Goal: Task Accomplishment & Management: Complete application form

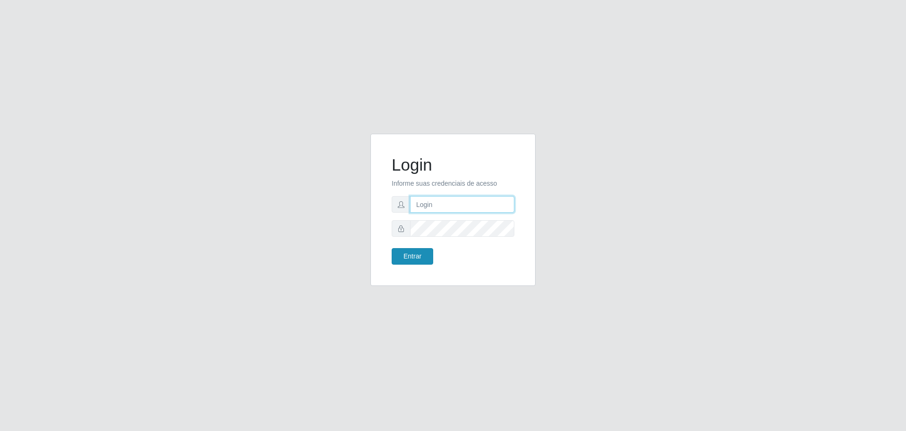
type input "[EMAIL_ADDRESS][DOMAIN_NAME]"
click at [425, 257] on button "Entrar" at bounding box center [413, 256] width 42 height 17
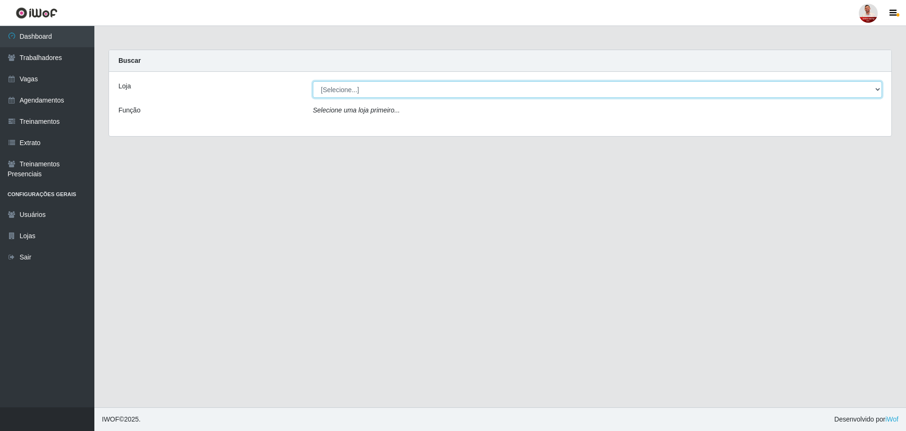
click at [381, 90] on select "[Selecione...] Hiper [GEOGRAPHIC_DATA] - [GEOGRAPHIC_DATA] Hiper Queiroz - Boa …" at bounding box center [597, 89] width 569 height 17
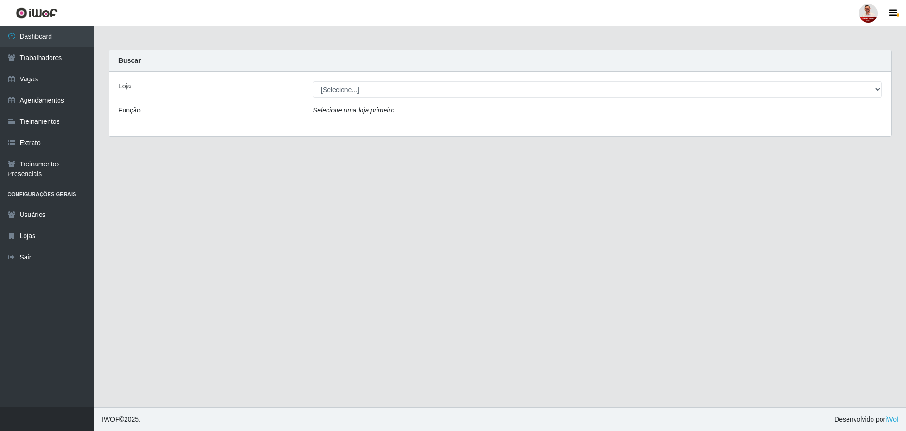
click at [230, 122] on div "Loja [Selecione...] Hiper [GEOGRAPHIC_DATA] - [GEOGRAPHIC_DATA] Hiper Queiroz -…" at bounding box center [500, 104] width 783 height 64
click at [48, 98] on link "Agendamentos" at bounding box center [47, 100] width 94 height 21
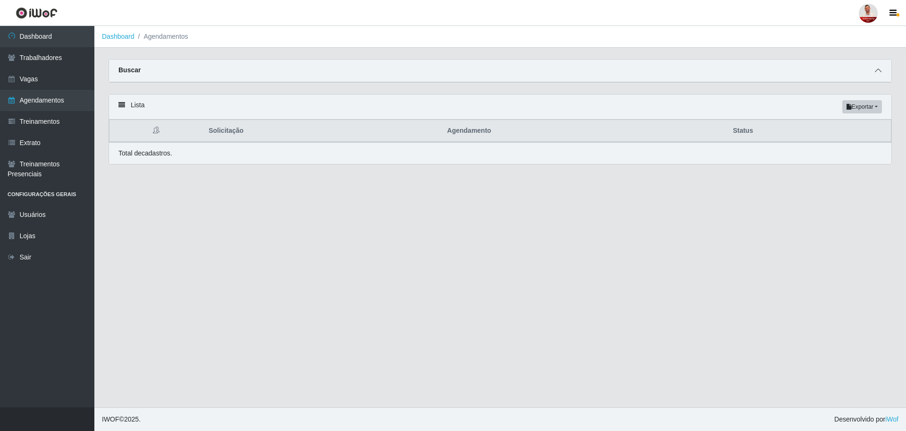
click at [879, 74] on icon at bounding box center [878, 70] width 7 height 7
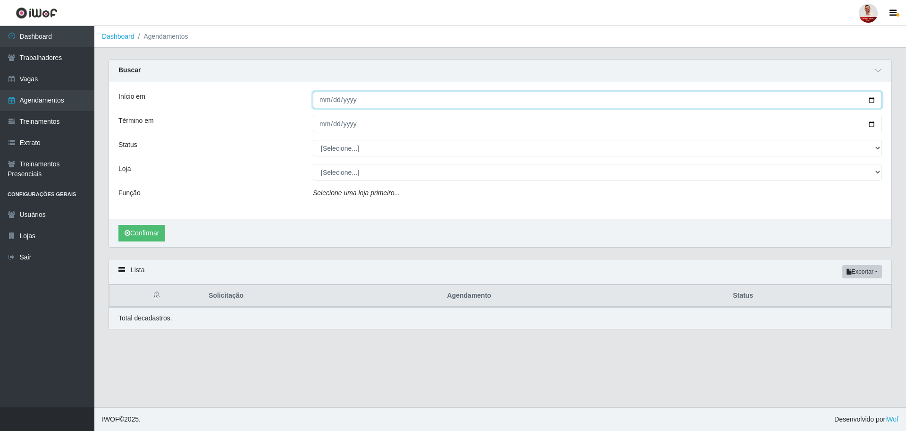
click at [368, 108] on input "Início em" at bounding box center [597, 100] width 569 height 17
click at [878, 100] on input "Início em" at bounding box center [597, 100] width 569 height 17
click at [874, 101] on input "Início em" at bounding box center [597, 100] width 569 height 17
type input "[DATE]"
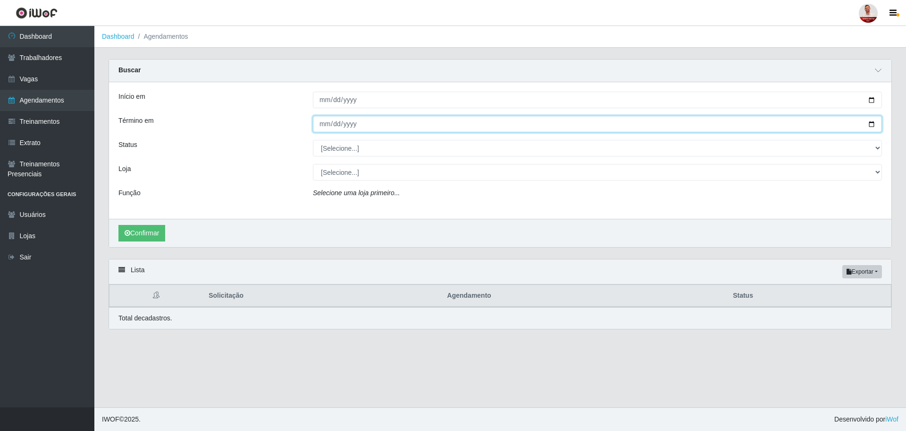
click at [373, 125] on input "Término em" at bounding box center [597, 124] width 569 height 17
click at [876, 125] on input "Término em" at bounding box center [597, 124] width 569 height 17
type input "[DATE]"
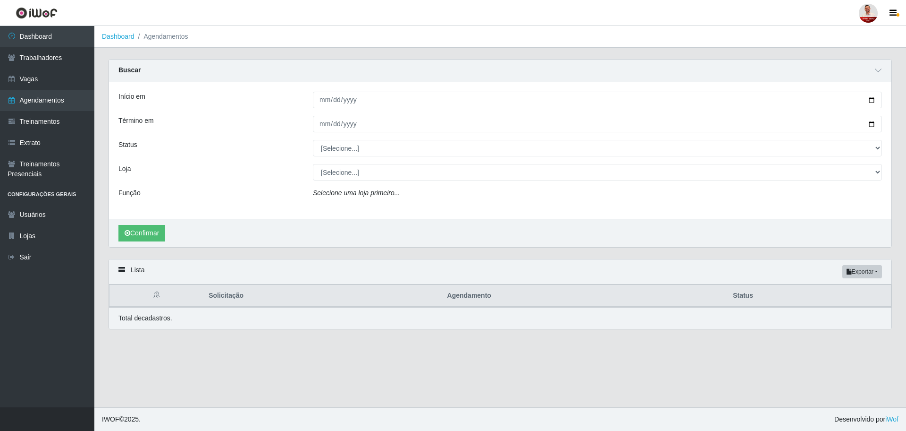
click at [273, 169] on div "Loja" at bounding box center [208, 172] width 194 height 17
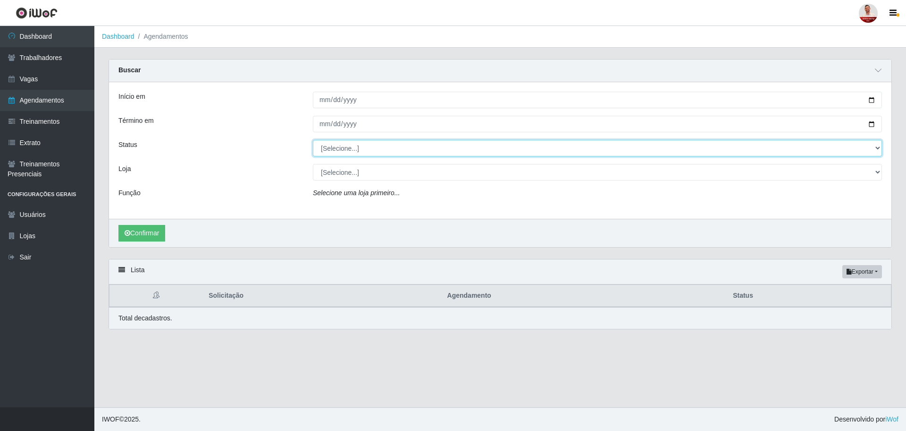
click at [397, 147] on select "[Selecione...] AGENDADO AGUARDANDO LIBERAR EM ANDAMENTO EM REVISÃO FINALIZADO C…" at bounding box center [597, 148] width 569 height 17
select select "FINALIZADO"
click at [313, 140] on select "[Selecione...] AGENDADO AGUARDANDO LIBERAR EM ANDAMENTO EM REVISÃO FINALIZADO C…" at bounding box center [597, 148] width 569 height 17
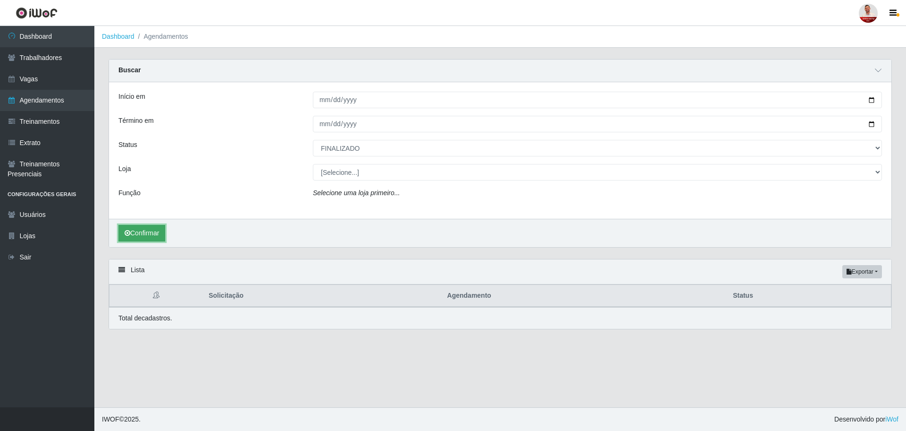
click at [150, 236] on button "Confirmar" at bounding box center [141, 233] width 47 height 17
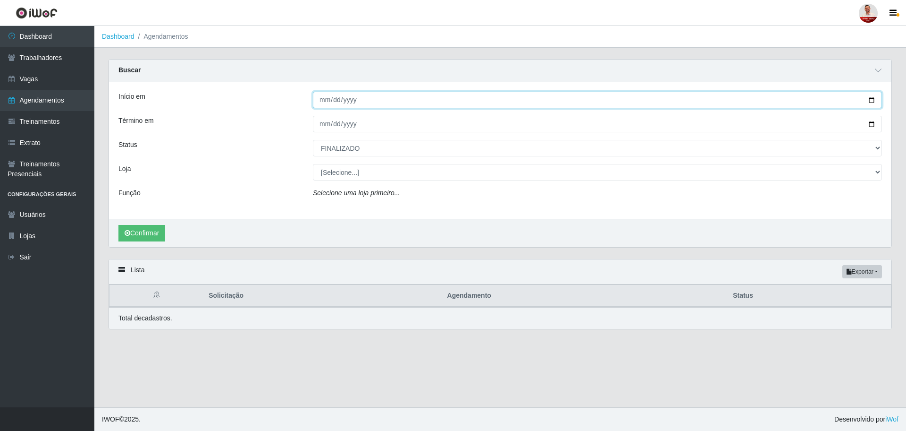
click at [875, 100] on input "[DATE]" at bounding box center [597, 100] width 569 height 17
type input "[DATE]"
click at [379, 100] on input "[DATE]" at bounding box center [597, 100] width 569 height 17
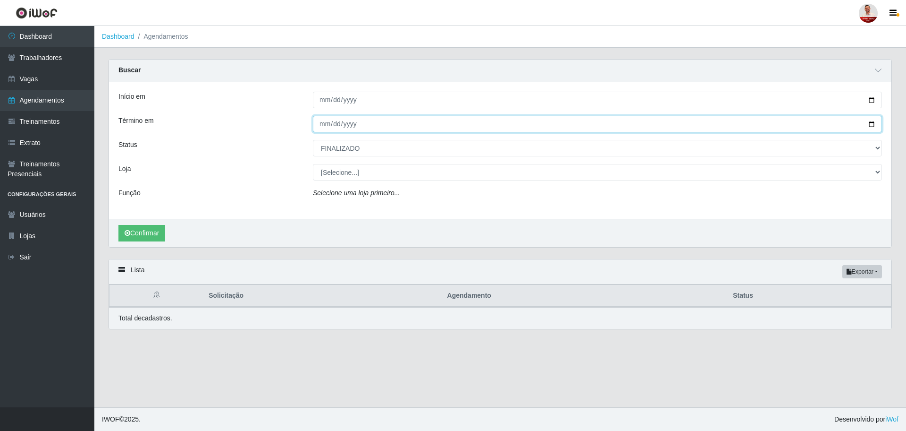
click at [869, 127] on input "[DATE]" at bounding box center [597, 124] width 569 height 17
type input "[DATE]"
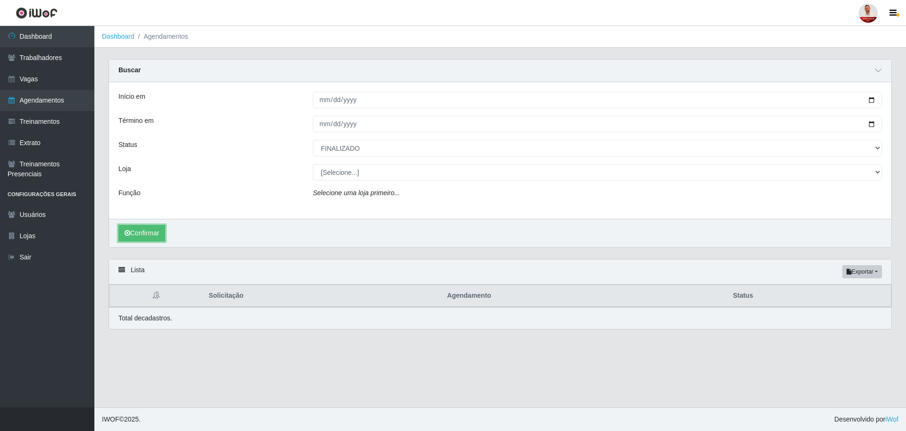
drag, startPoint x: 155, startPoint y: 232, endPoint x: 173, endPoint y: 230, distance: 18.1
click at [154, 232] on button "Confirmar" at bounding box center [141, 233] width 47 height 17
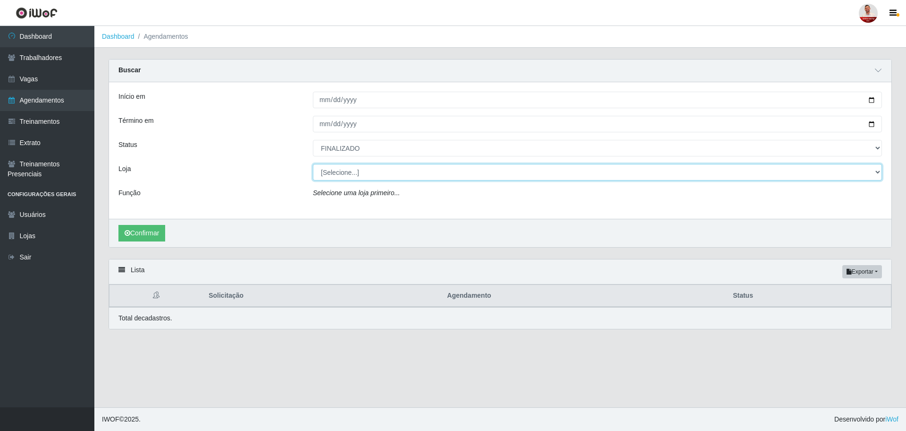
click at [380, 177] on select "[Selecione...] Hiper [GEOGRAPHIC_DATA] - [GEOGRAPHIC_DATA] Hiper Queiroz - Boa …" at bounding box center [597, 172] width 569 height 17
select select "514"
click at [313, 164] on select "[Selecione...] Hiper [GEOGRAPHIC_DATA] - [GEOGRAPHIC_DATA] Hiper Queiroz - Boa …" at bounding box center [597, 172] width 569 height 17
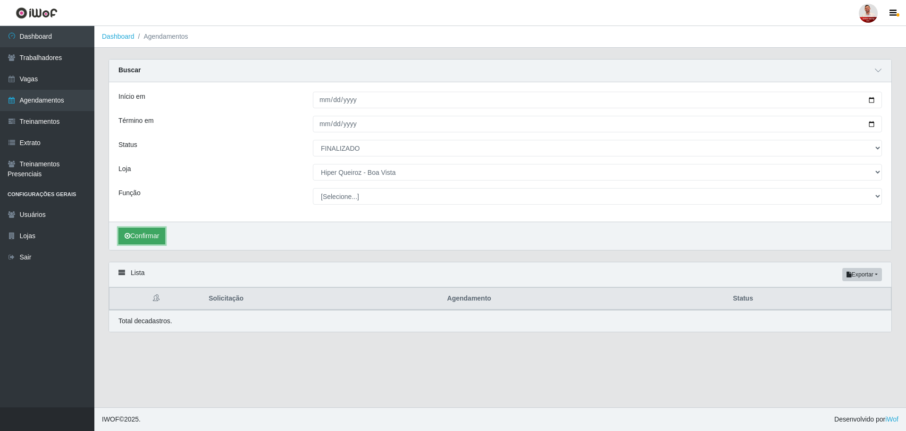
click at [145, 234] on button "Confirmar" at bounding box center [141, 236] width 47 height 17
click at [144, 235] on button "Confirmar" at bounding box center [141, 236] width 47 height 17
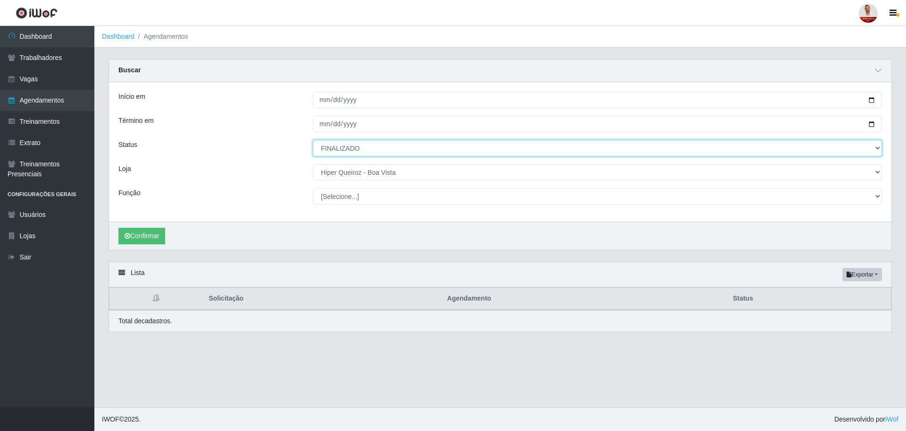
click at [372, 149] on select "[Selecione...] AGENDADO AGUARDANDO LIBERAR EM ANDAMENTO EM REVISÃO FINALIZADO C…" at bounding box center [597, 148] width 569 height 17
select select "[Selecione...]"
click at [313, 140] on select "[Selecione...] AGENDADO AGUARDANDO LIBERAR EM ANDAMENTO EM REVISÃO FINALIZADO C…" at bounding box center [597, 148] width 569 height 17
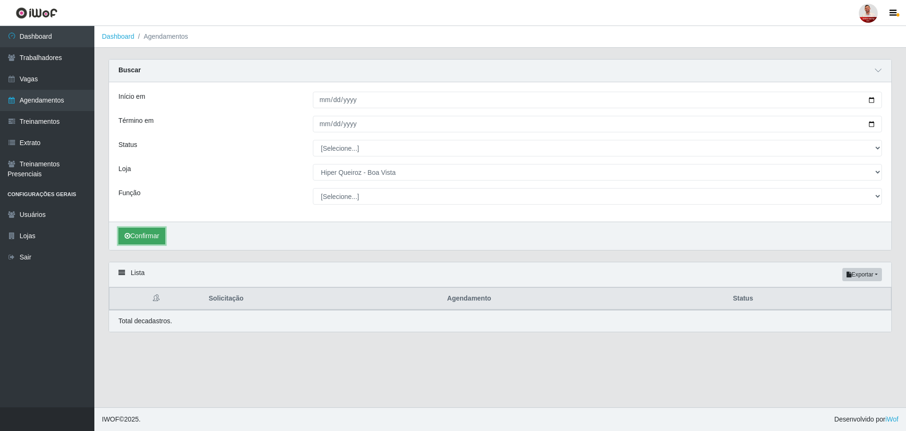
click at [144, 238] on button "Confirmar" at bounding box center [141, 236] width 47 height 17
click at [138, 235] on button "Confirmar" at bounding box center [141, 236] width 47 height 17
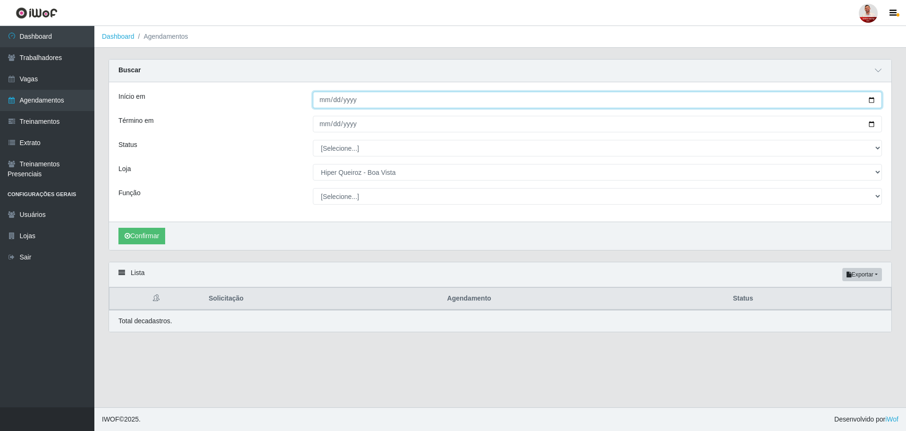
click at [871, 101] on input "[DATE]" at bounding box center [597, 100] width 569 height 17
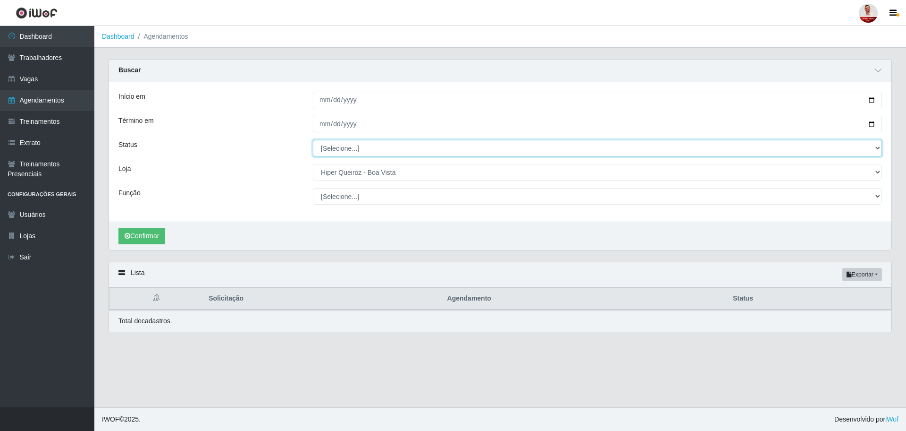
click at [358, 151] on select "[Selecione...] AGENDADO AGUARDANDO LIBERAR EM ANDAMENTO EM REVISÃO FINALIZADO C…" at bounding box center [597, 148] width 569 height 17
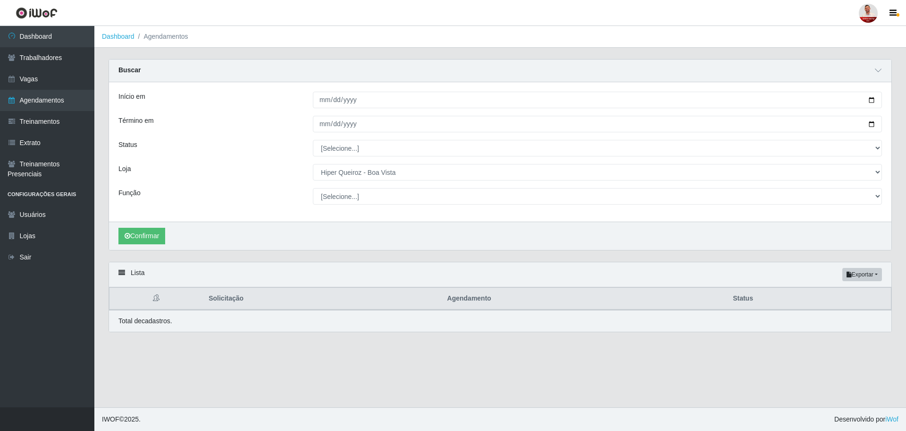
click at [291, 160] on div "Início em [DATE] Término em [DATE] Status [Selecione...] AGENDADO AGUARDANDO LI…" at bounding box center [500, 151] width 783 height 139
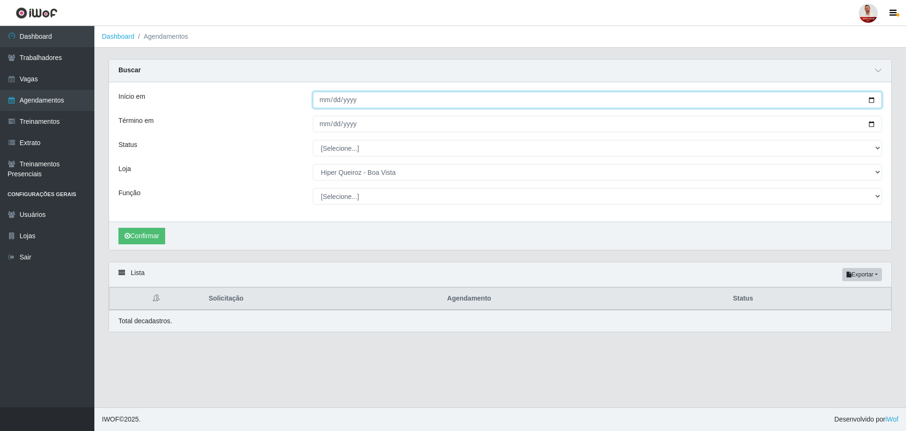
click at [361, 102] on input "[DATE]" at bounding box center [597, 100] width 569 height 17
click at [872, 104] on input "[DATE]" at bounding box center [597, 100] width 569 height 17
type input "[DATE]"
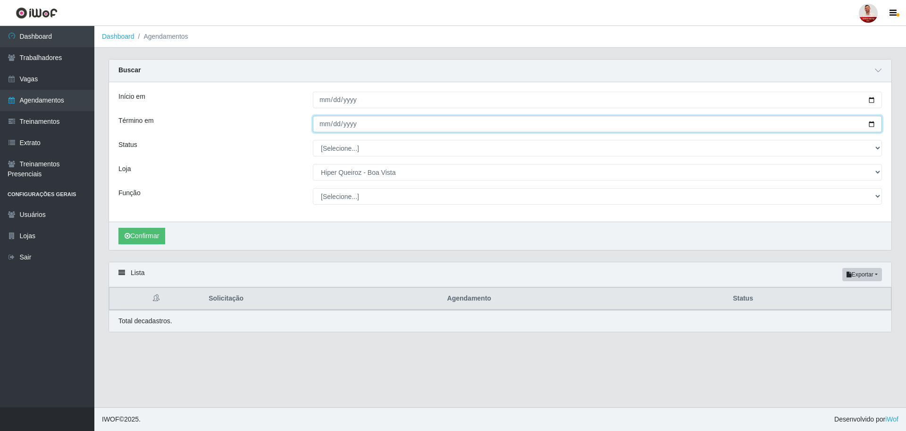
click at [874, 123] on input "[DATE]" at bounding box center [597, 124] width 569 height 17
type input "[DATE]"
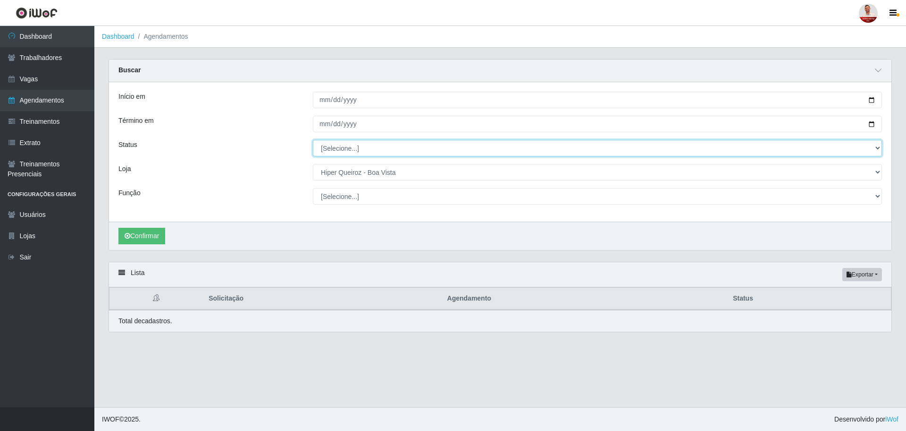
click at [377, 143] on select "[Selecione...] AGENDADO AGUARDANDO LIBERAR EM ANDAMENTO EM REVISÃO FINALIZADO C…" at bounding box center [597, 148] width 569 height 17
select select "AGENDADO"
click at [313, 140] on select "[Selecione...] AGENDADO AGUARDANDO LIBERAR EM ANDAMENTO EM REVISÃO FINALIZADO C…" at bounding box center [597, 148] width 569 height 17
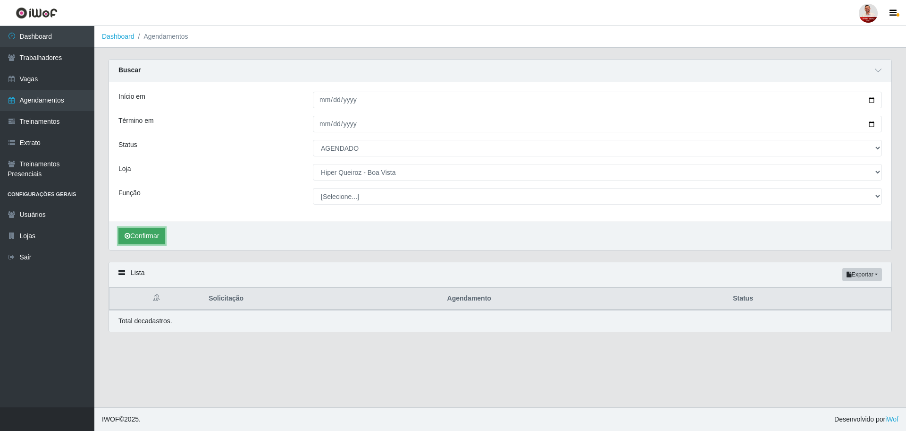
click at [145, 237] on button "Confirmar" at bounding box center [141, 236] width 47 height 17
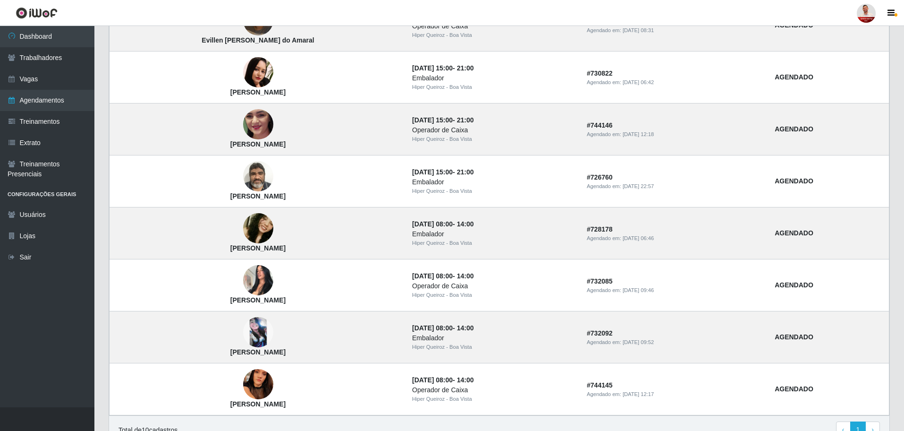
scroll to position [463, 0]
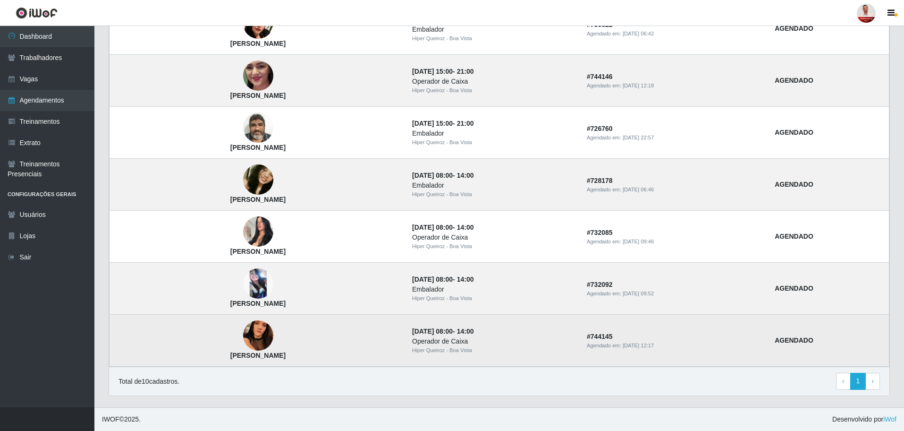
click at [425, 344] on div "Operador de Caixa" at bounding box center [493, 341] width 163 height 10
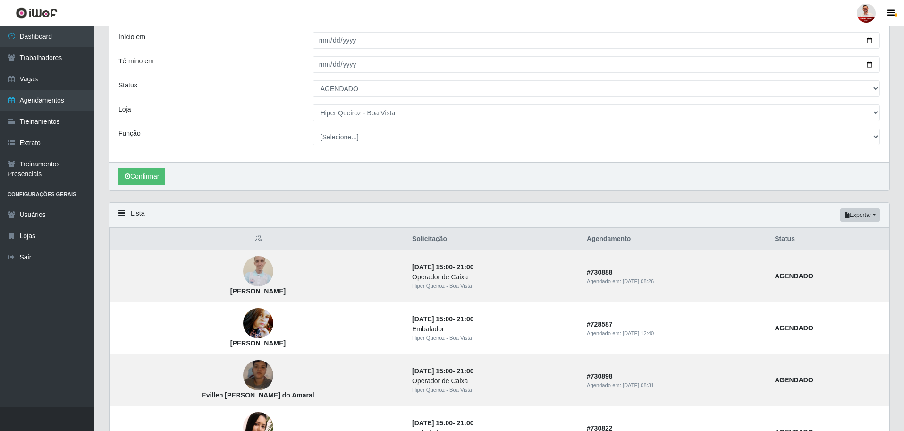
scroll to position [0, 0]
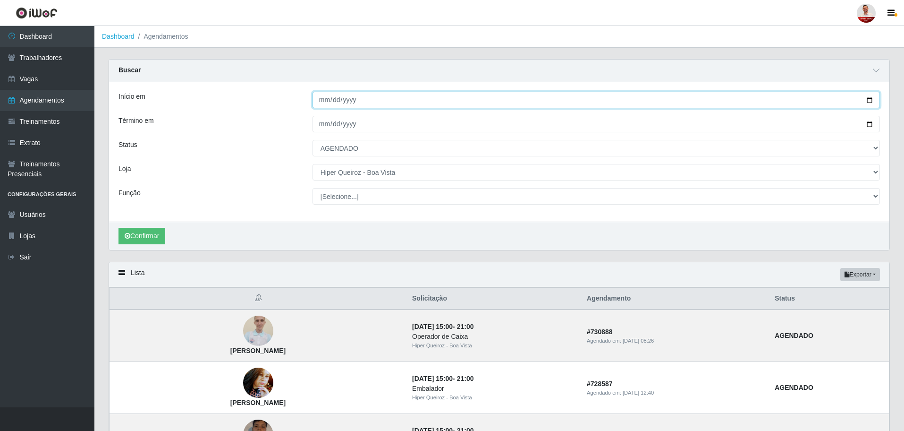
click at [870, 99] on input "[DATE]" at bounding box center [595, 100] width 567 height 17
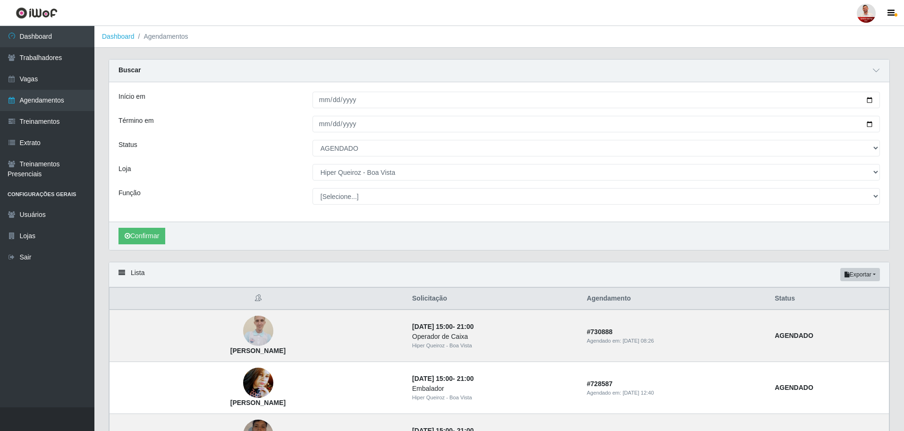
click at [290, 153] on div "Status" at bounding box center [208, 148] width 194 height 17
click at [869, 196] on select "[Selecione...] Embalador Embalador + Embalador ++ Operador de Caixa Operador de…" at bounding box center [595, 196] width 567 height 17
click at [260, 178] on div "Loja" at bounding box center [208, 172] width 194 height 17
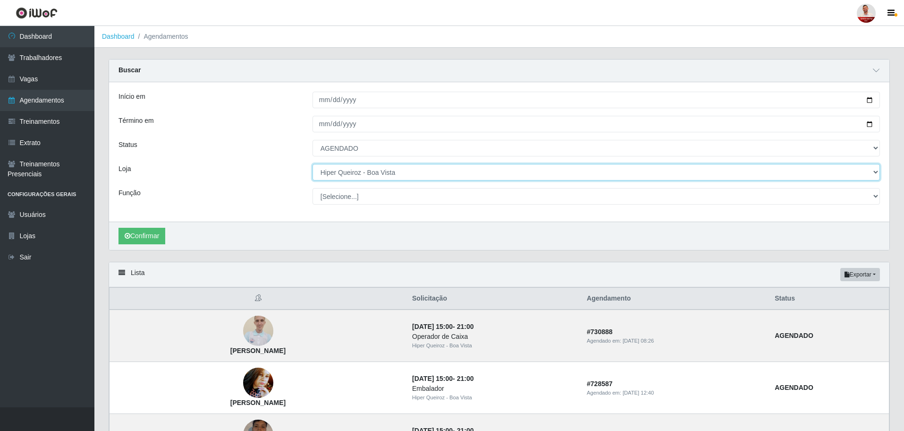
click at [876, 172] on select "[Selecione...] Hiper [GEOGRAPHIC_DATA] - [GEOGRAPHIC_DATA] Hiper Queiroz - Boa …" at bounding box center [595, 172] width 567 height 17
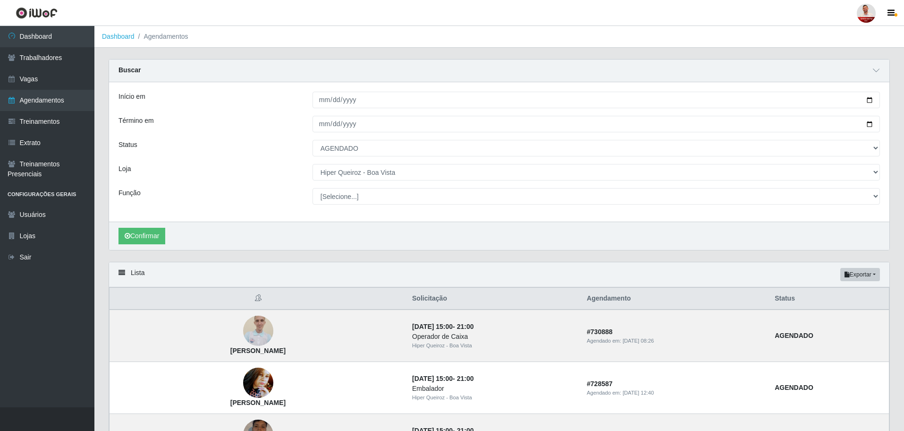
click at [249, 172] on div "Loja" at bounding box center [208, 172] width 194 height 17
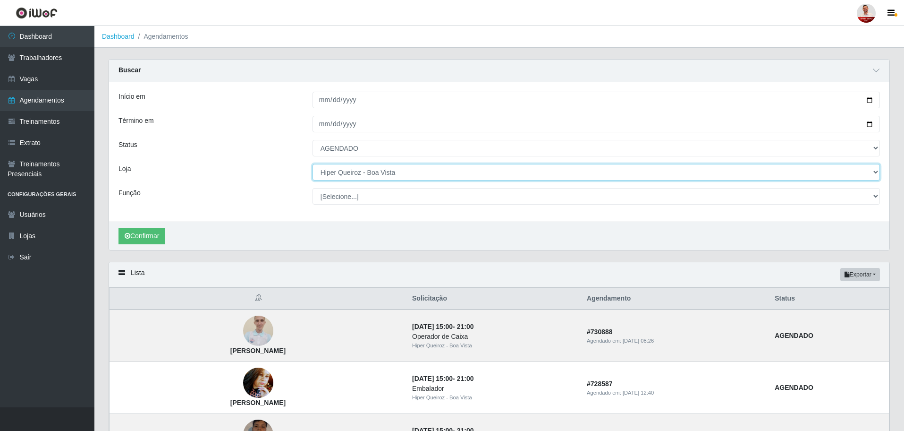
click at [443, 176] on select "[Selecione...] Hiper [GEOGRAPHIC_DATA] - [GEOGRAPHIC_DATA] Hiper Queiroz - Boa …" at bounding box center [595, 172] width 567 height 17
select select "515"
click at [312, 164] on select "[Selecione...] Hiper [GEOGRAPHIC_DATA] - [GEOGRAPHIC_DATA] Hiper Queiroz - Boa …" at bounding box center [595, 172] width 567 height 17
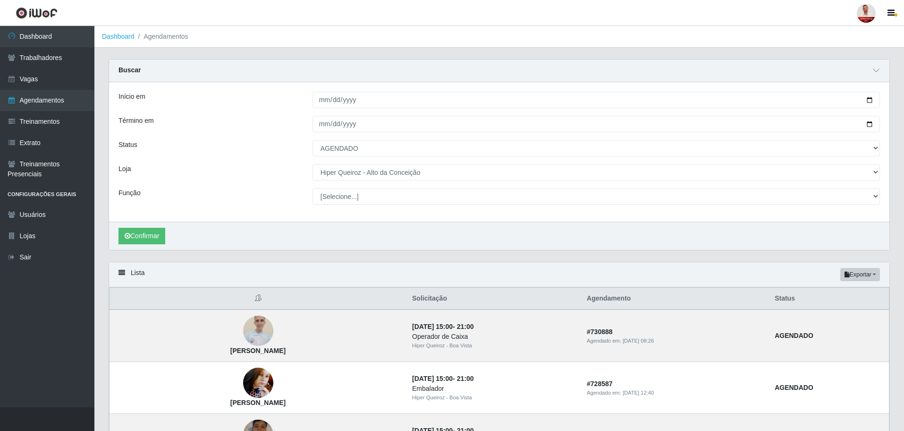
click at [277, 148] on div "Status" at bounding box center [208, 148] width 194 height 17
click at [140, 241] on button "Confirmar" at bounding box center [141, 236] width 47 height 17
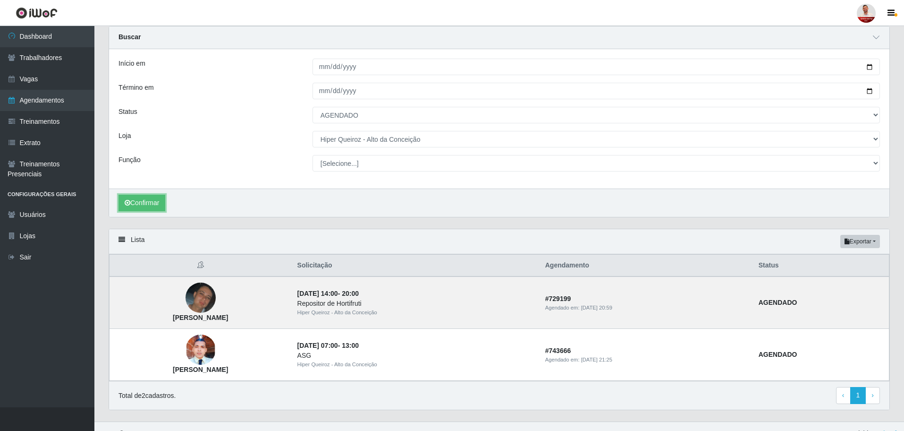
scroll to position [48, 0]
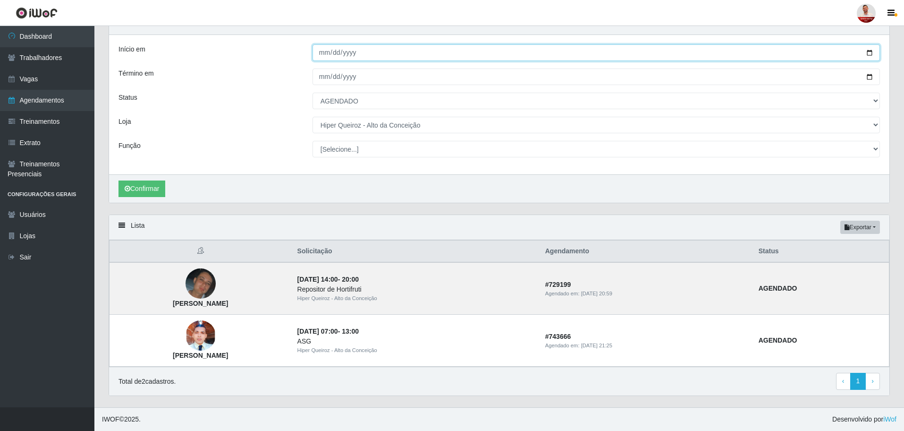
click at [873, 51] on input "[DATE]" at bounding box center [595, 52] width 567 height 17
type input "[DATE]"
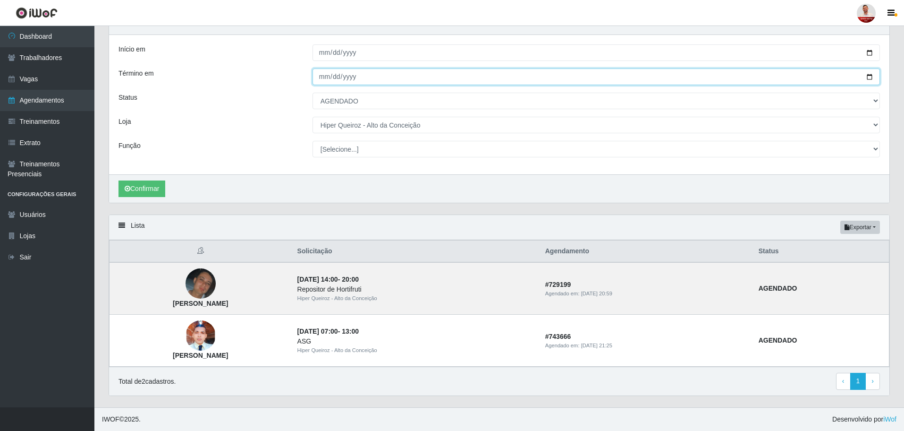
click at [862, 75] on input "[DATE]" at bounding box center [595, 76] width 567 height 17
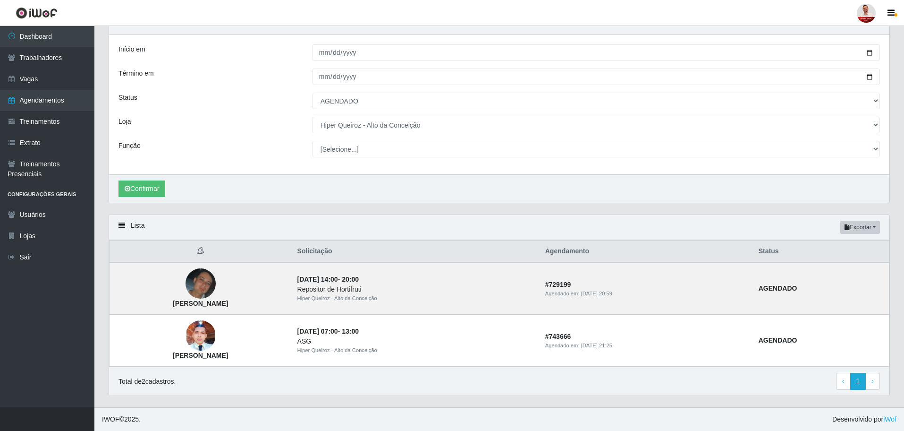
click at [286, 103] on div "Status" at bounding box center [208, 101] width 194 height 17
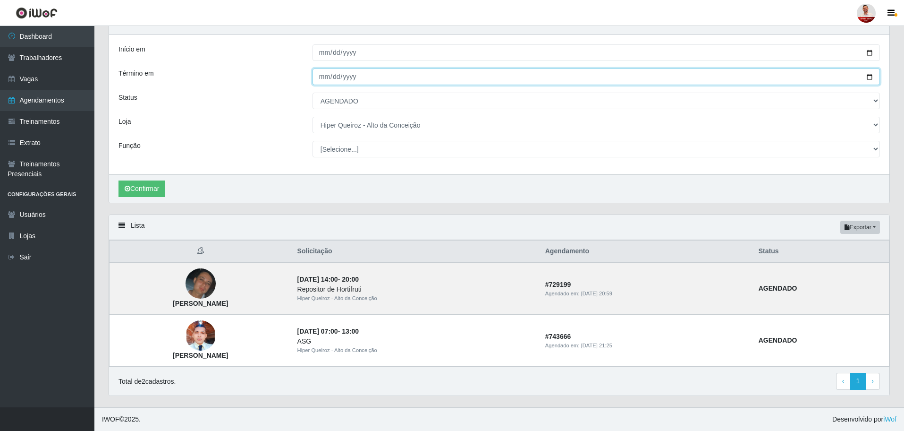
click at [868, 78] on input "[DATE]" at bounding box center [595, 76] width 567 height 17
type input "[DATE]"
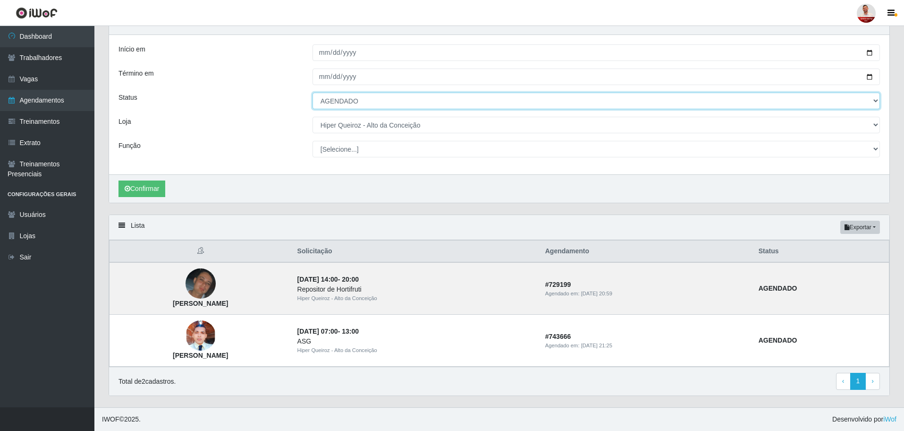
click at [355, 103] on select "[Selecione...] AGENDADO AGUARDANDO LIBERAR EM ANDAMENTO EM REVISÃO FINALIZADO C…" at bounding box center [595, 101] width 567 height 17
select select "FINALIZADO"
click at [312, 93] on select "[Selecione...] AGENDADO AGUARDANDO LIBERAR EM ANDAMENTO EM REVISÃO FINALIZADO C…" at bounding box center [595, 101] width 567 height 17
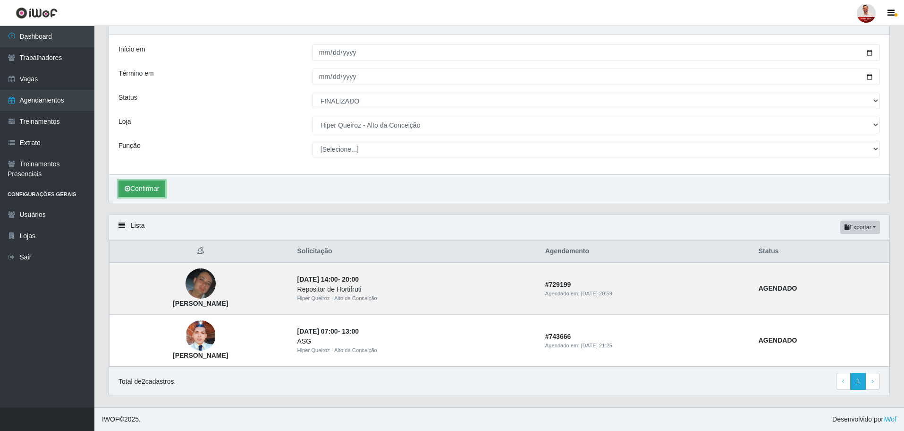
drag, startPoint x: 135, startPoint y: 194, endPoint x: 134, endPoint y: 189, distance: 4.9
click at [134, 192] on button "Confirmar" at bounding box center [141, 188] width 47 height 17
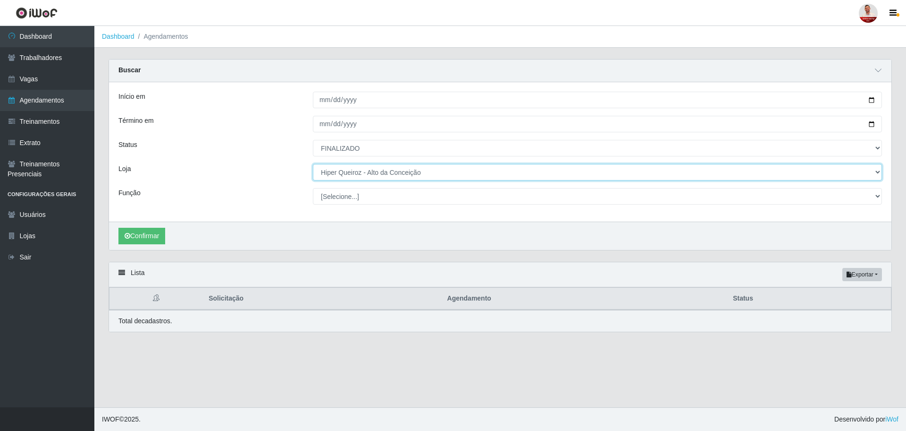
click at [374, 172] on select "[Selecione...] Hiper [GEOGRAPHIC_DATA] - [GEOGRAPHIC_DATA] Hiper Queiroz - Boa …" at bounding box center [597, 172] width 569 height 17
select select "514"
click at [313, 164] on select "[Selecione...] Hiper [GEOGRAPHIC_DATA] - [GEOGRAPHIC_DATA] Hiper Queiroz - Boa …" at bounding box center [597, 172] width 569 height 17
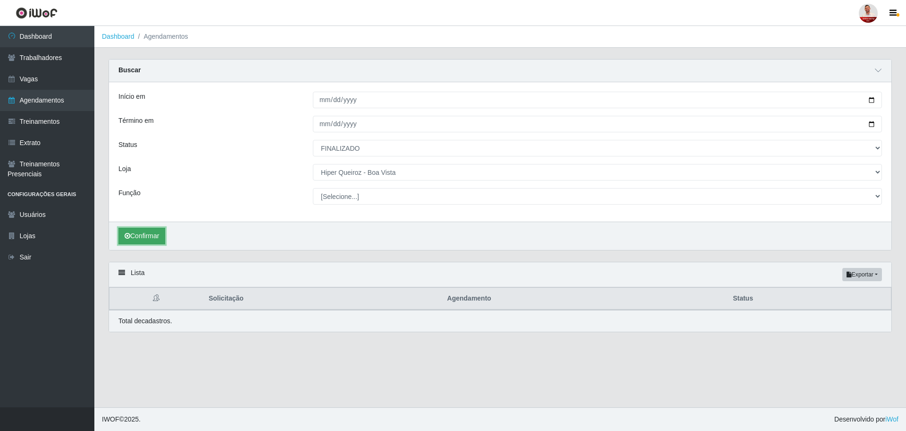
click at [149, 233] on button "Confirmar" at bounding box center [141, 236] width 47 height 17
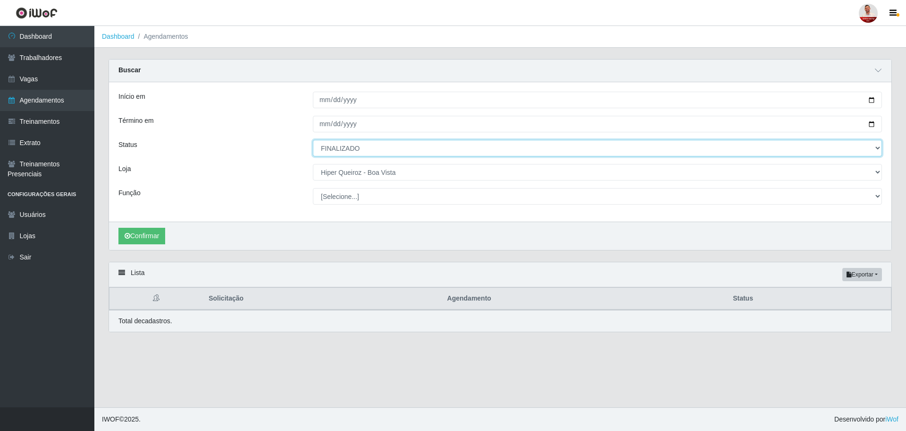
click at [363, 147] on select "[Selecione...] AGENDADO AGUARDANDO LIBERAR EM ANDAMENTO EM REVISÃO FINALIZADO C…" at bounding box center [597, 148] width 569 height 17
select select "[Selecione...]"
click at [313, 140] on select "[Selecione...] AGENDADO AGUARDANDO LIBERAR EM ANDAMENTO EM REVISÃO FINALIZADO C…" at bounding box center [597, 148] width 569 height 17
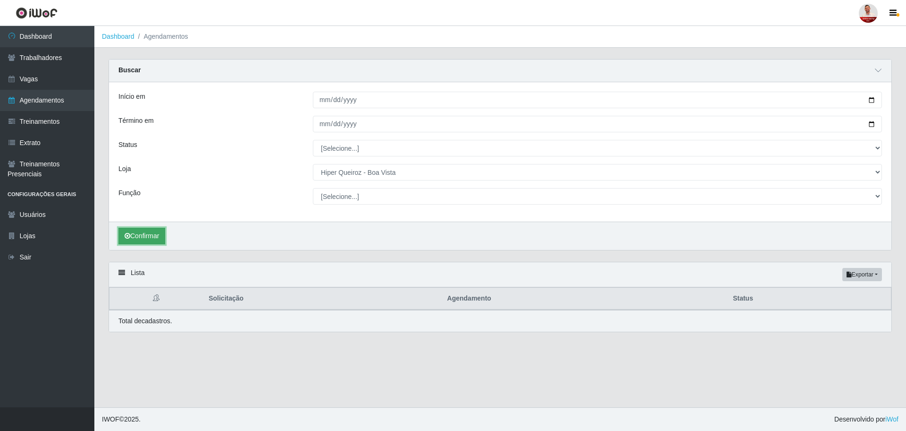
click at [134, 234] on button "Confirmar" at bounding box center [141, 236] width 47 height 17
click at [142, 239] on button "Confirmar" at bounding box center [141, 236] width 47 height 17
click at [281, 145] on div "Status" at bounding box center [208, 148] width 194 height 17
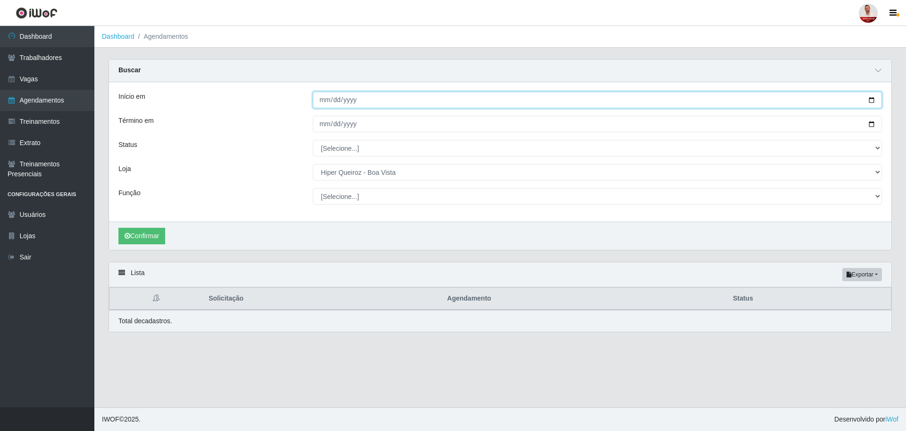
click at [373, 101] on input "[DATE]" at bounding box center [597, 100] width 569 height 17
click at [867, 101] on input "[DATE]" at bounding box center [597, 100] width 569 height 17
click at [871, 101] on input "[DATE]" at bounding box center [597, 100] width 569 height 17
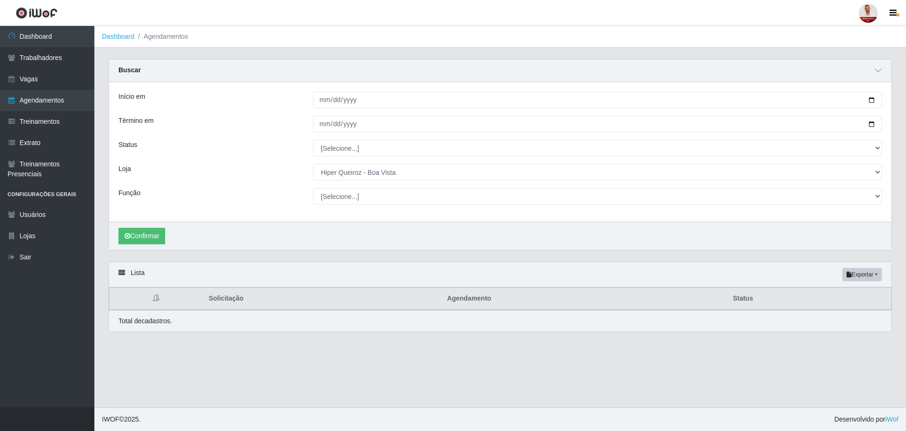
click at [270, 130] on div "Término em" at bounding box center [208, 124] width 194 height 17
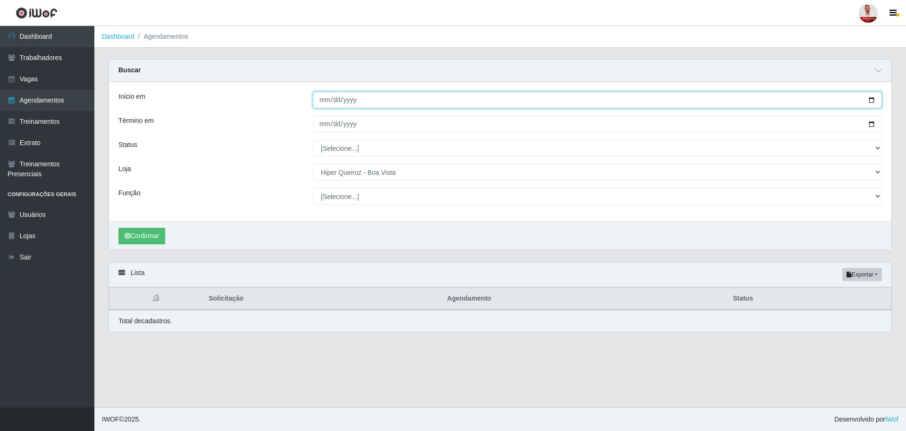
click at [365, 95] on input "[DATE]" at bounding box center [597, 100] width 569 height 17
click at [875, 100] on input "[DATE]" at bounding box center [597, 100] width 569 height 17
type input "[DATE]"
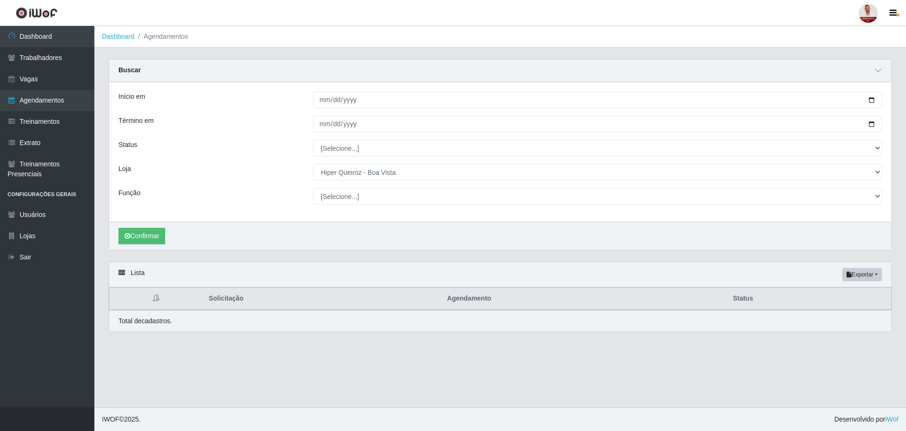
click at [248, 169] on div "Loja" at bounding box center [208, 172] width 194 height 17
click at [342, 194] on select "[Selecione...] Embalador Embalador + Embalador ++ Operador de Caixa Operador de…" at bounding box center [597, 196] width 569 height 17
click at [257, 184] on div "Início em [DATE] Término em [DATE] Status [Selecione...] AGENDADO AGUARDANDO LI…" at bounding box center [500, 151] width 783 height 139
click at [43, 82] on link "Vagas" at bounding box center [47, 78] width 94 height 21
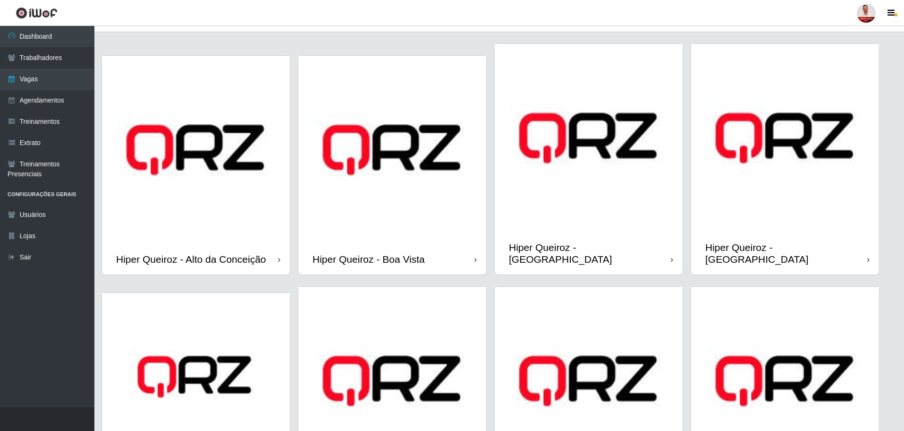
scroll to position [9, 0]
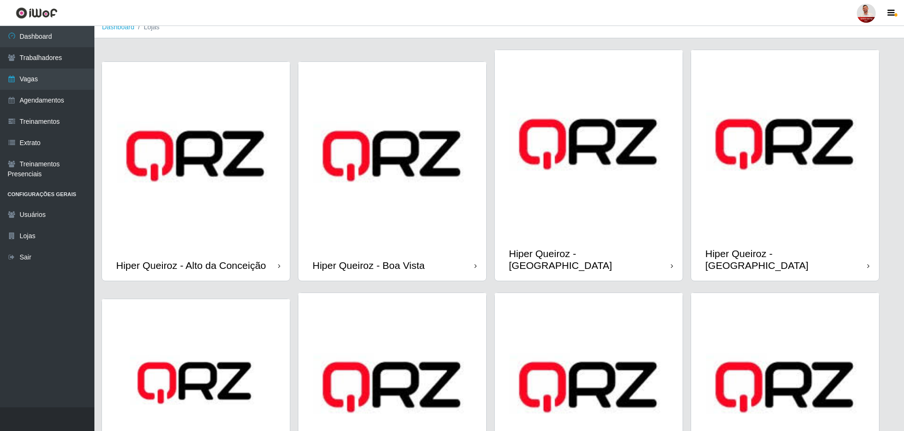
click at [426, 204] on img at bounding box center [392, 156] width 188 height 188
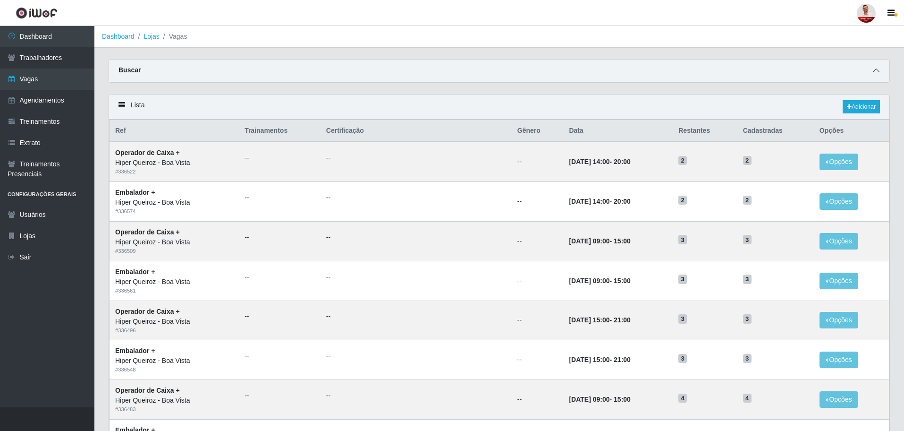
click at [878, 68] on icon at bounding box center [876, 70] width 7 height 7
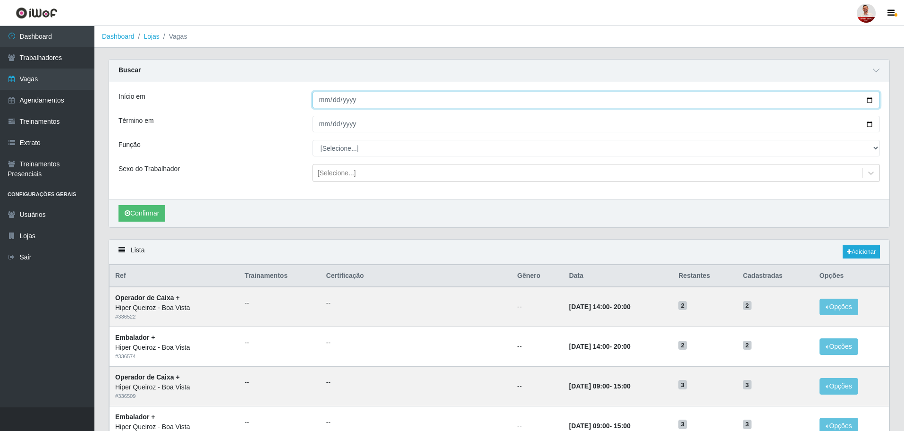
click at [375, 101] on input "Início em" at bounding box center [595, 100] width 567 height 17
click at [867, 99] on input "Início em" at bounding box center [595, 100] width 567 height 17
type input "[DATE]"
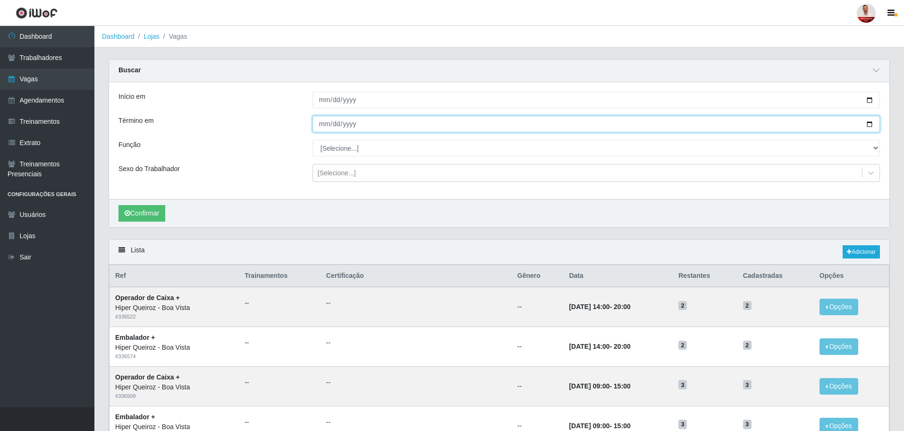
click at [384, 125] on input "Término em" at bounding box center [595, 124] width 567 height 17
click at [870, 122] on input "Término em" at bounding box center [595, 124] width 567 height 17
type input "[DATE]"
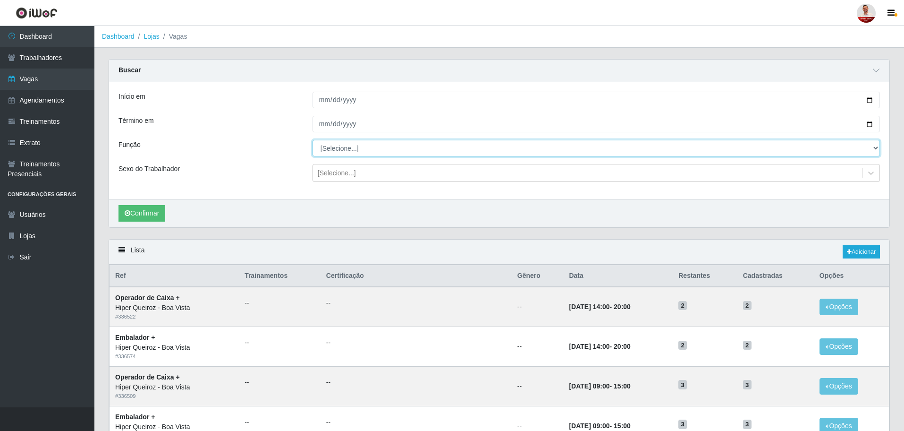
click at [363, 151] on select "[Selecione...] Embalador Embalador + Embalador ++ Operador de Caixa Operador de…" at bounding box center [595, 148] width 567 height 17
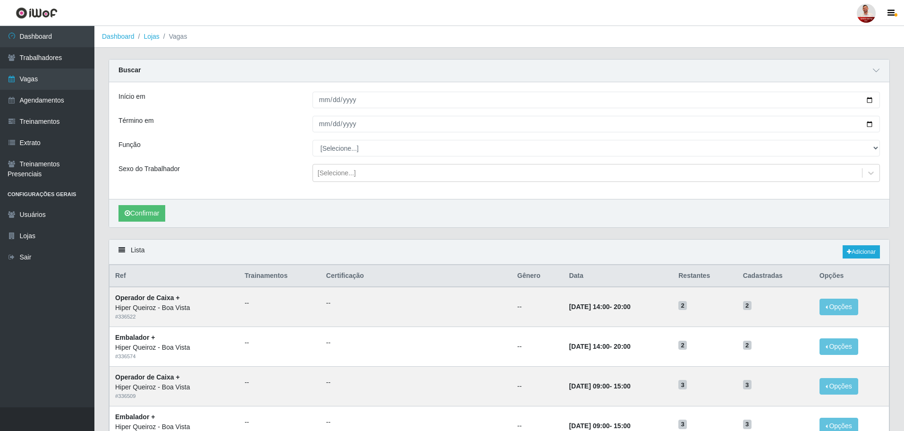
click at [277, 152] on div "Função" at bounding box center [208, 148] width 194 height 17
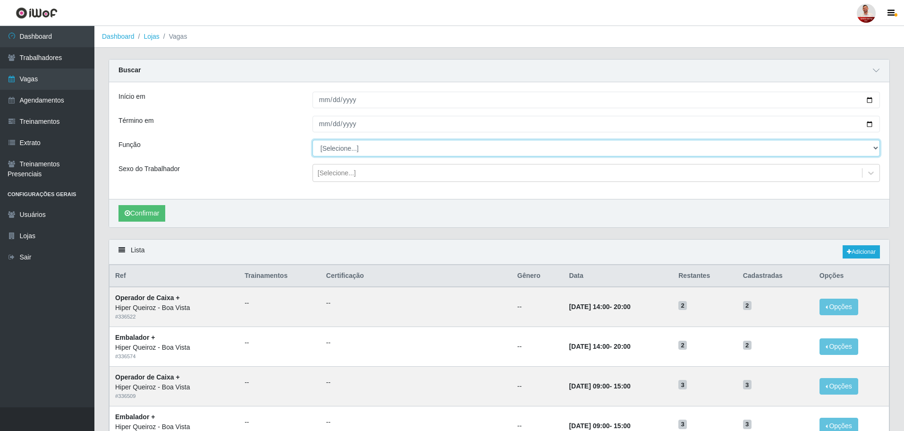
click at [341, 148] on select "[Selecione...] Embalador Embalador + Embalador ++ Operador de Caixa Operador de…" at bounding box center [595, 148] width 567 height 17
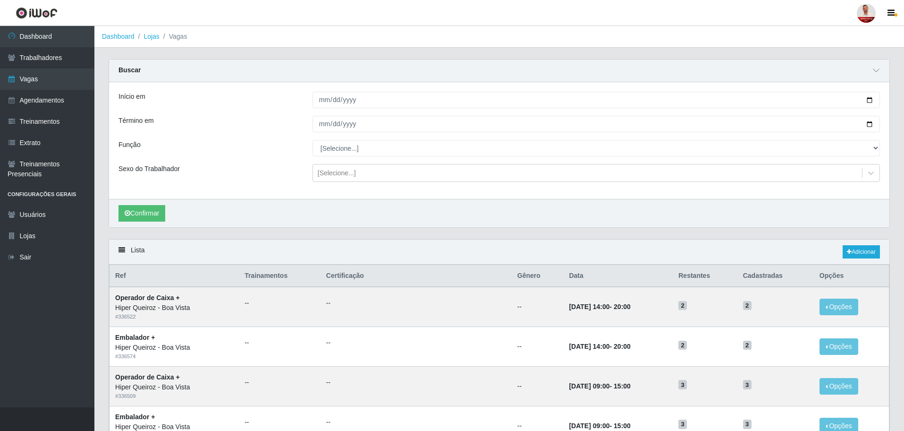
click at [251, 146] on div "Função" at bounding box center [208, 148] width 194 height 17
click at [163, 217] on button "Confirmar" at bounding box center [141, 213] width 47 height 17
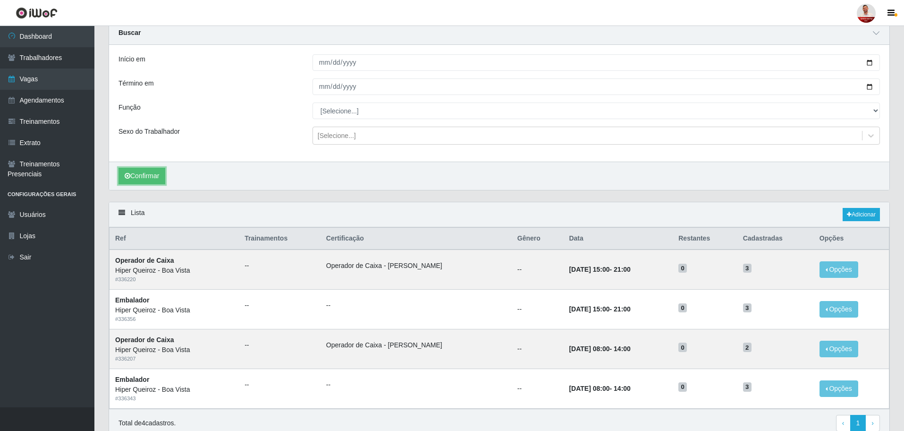
scroll to position [79, 0]
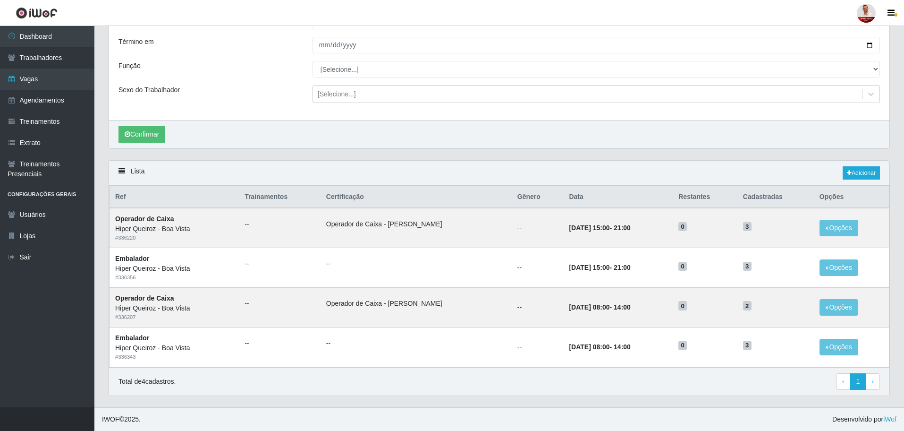
click at [490, 404] on div "Lista Adicionar Ref Trainamentos Certificação Gênero Data Restantes Cadastradas…" at bounding box center [498, 283] width 795 height 247
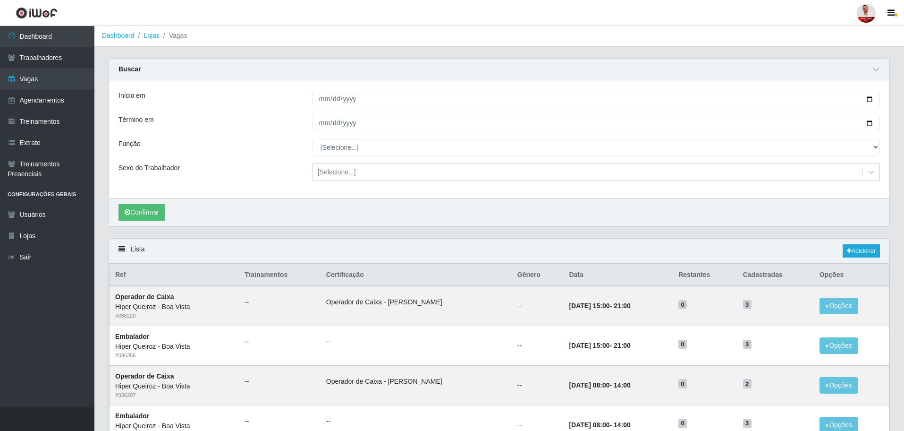
scroll to position [0, 0]
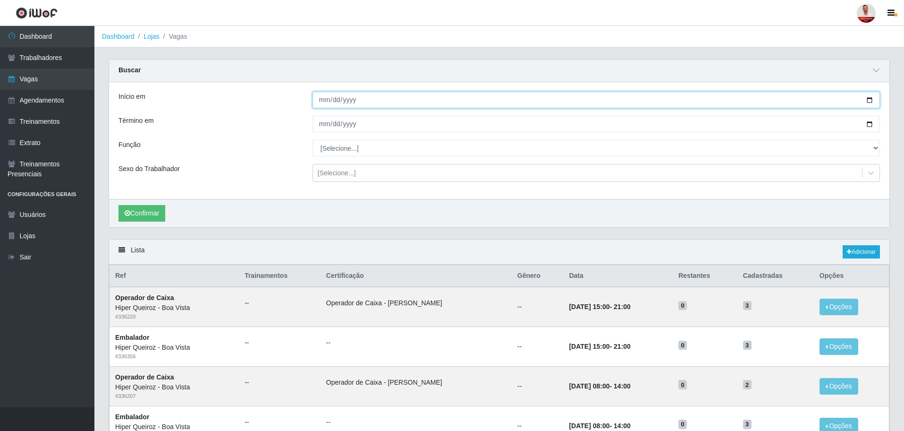
click at [375, 102] on input "[DATE]" at bounding box center [595, 100] width 567 height 17
click at [873, 94] on input "[DATE]" at bounding box center [595, 100] width 567 height 17
click at [873, 95] on input "[DATE]" at bounding box center [595, 100] width 567 height 17
click at [860, 105] on input "[DATE]" at bounding box center [595, 100] width 567 height 17
click at [872, 99] on input "[DATE]" at bounding box center [595, 100] width 567 height 17
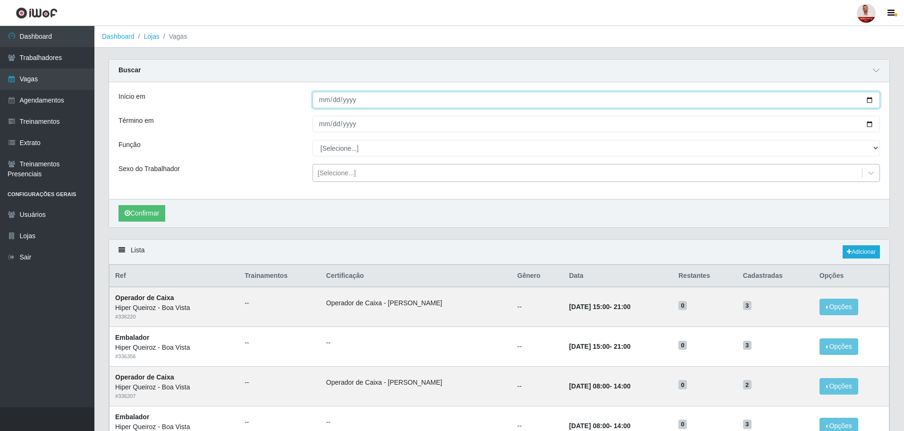
type input "[DATE]"
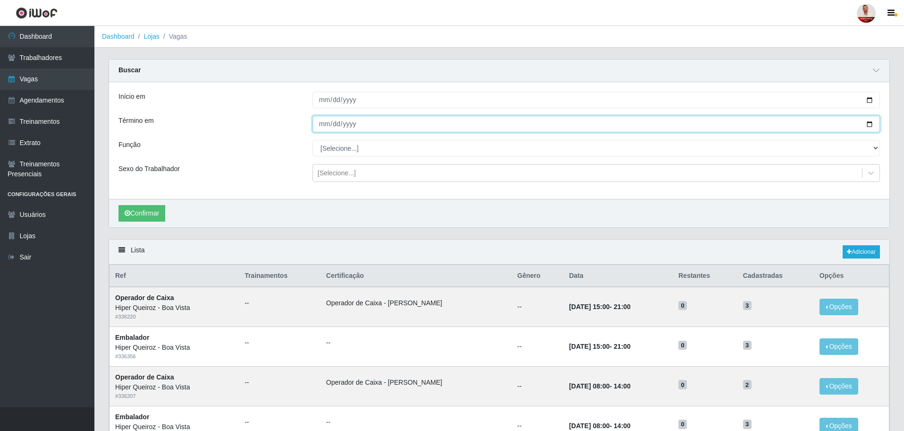
click at [868, 124] on input "[DATE]" at bounding box center [595, 124] width 567 height 17
type input "[DATE]"
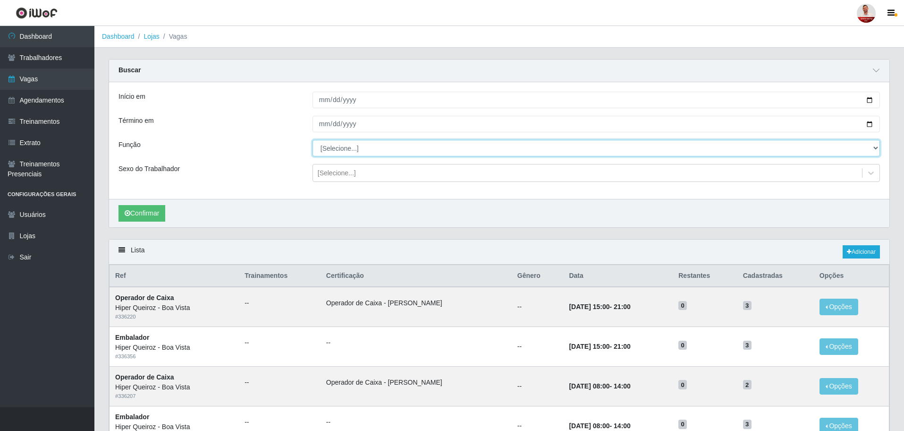
click at [409, 150] on select "[Selecione...] Embalador Embalador + Embalador ++ Operador de Caixa Operador de…" at bounding box center [595, 148] width 567 height 17
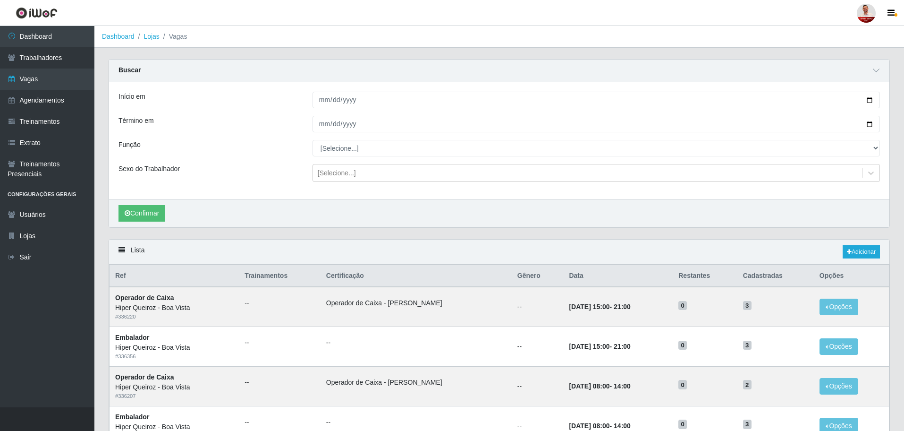
click at [238, 164] on div "Sexo do Trabalhador" at bounding box center [208, 173] width 194 height 18
click at [402, 175] on div "[Selecione...]" at bounding box center [587, 173] width 549 height 16
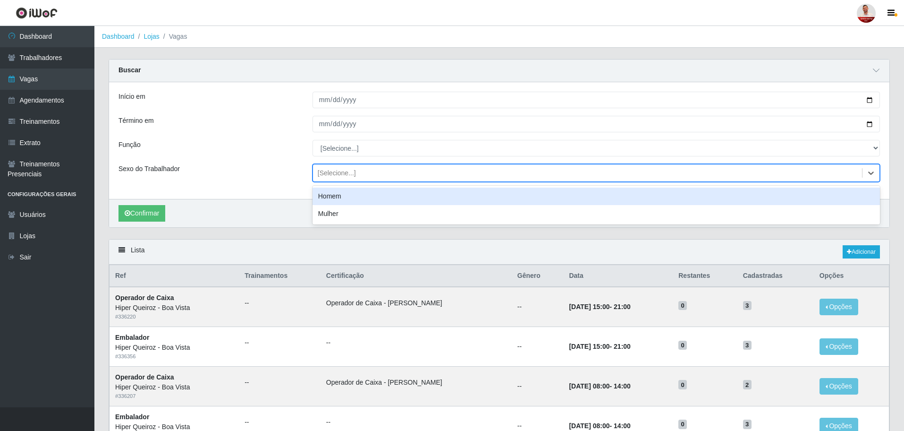
click at [245, 176] on div "Sexo do Trabalhador" at bounding box center [208, 173] width 194 height 18
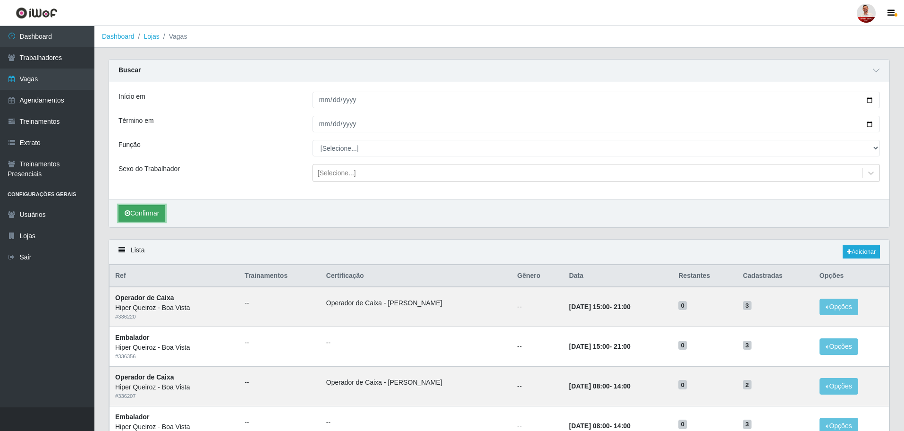
click at [154, 212] on button "Confirmar" at bounding box center [141, 213] width 47 height 17
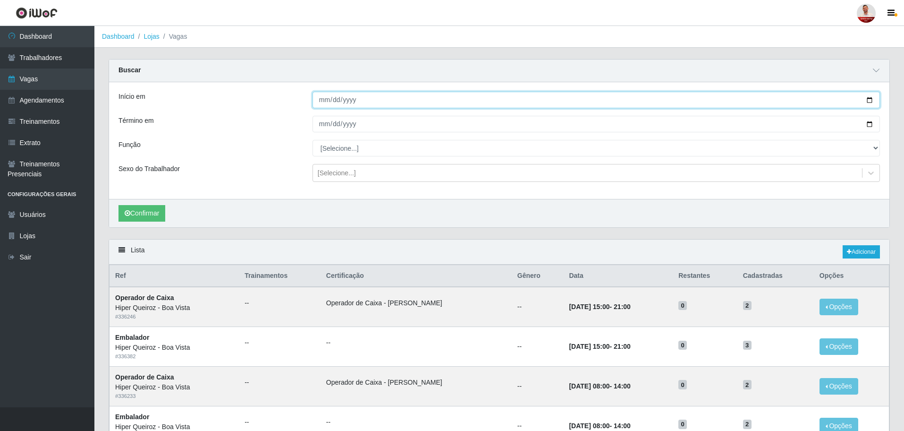
click at [382, 101] on input "[DATE]" at bounding box center [595, 100] width 567 height 17
click at [870, 103] on input "[DATE]" at bounding box center [595, 100] width 567 height 17
type input "[DATE]"
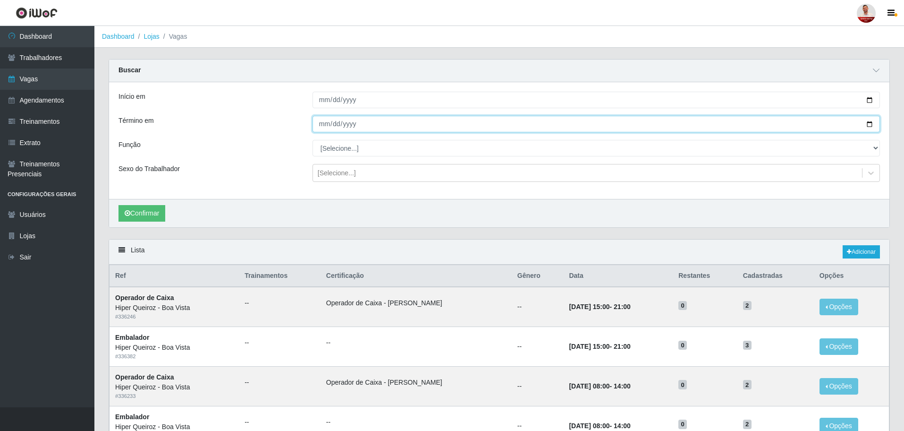
click at [863, 122] on input "[DATE]" at bounding box center [595, 124] width 567 height 17
click at [865, 121] on input "[DATE]" at bounding box center [595, 124] width 567 height 17
click at [866, 123] on input "[DATE]" at bounding box center [595, 124] width 567 height 17
type input "[DATE]"
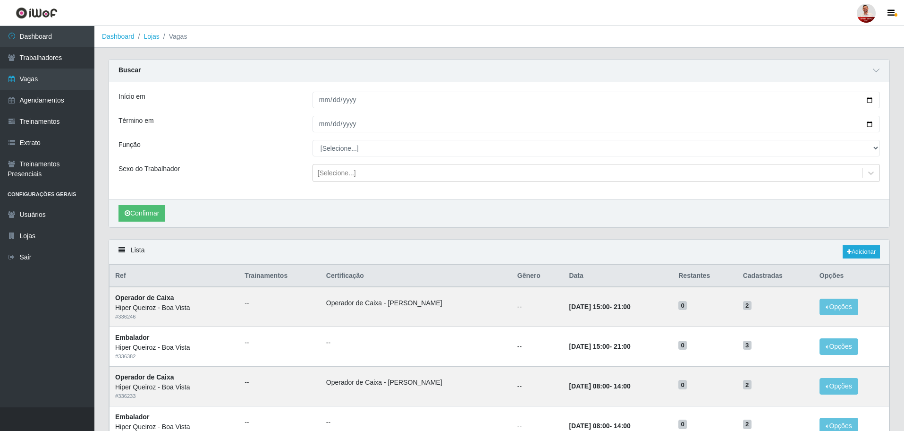
click at [287, 160] on div "Início em [DATE] Término em [DATE] Função [Selecione...] Embalador Embalador + …" at bounding box center [499, 140] width 780 height 117
click at [134, 211] on button "Confirmar" at bounding box center [141, 213] width 47 height 17
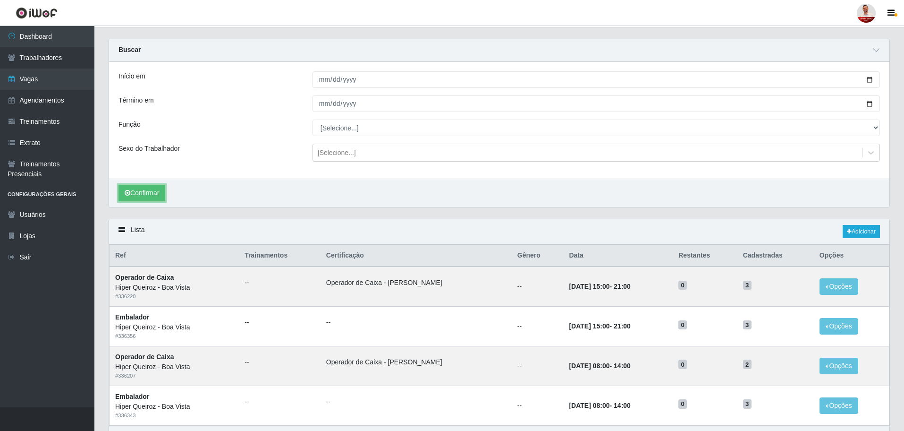
scroll to position [79, 0]
